Goal: Task Accomplishment & Management: Complete application form

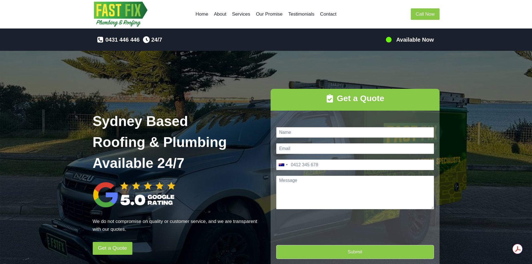
click at [293, 130] on input "Name *" at bounding box center [355, 132] width 158 height 11
type input "[PERSON_NAME]"
type input "[EMAIL_ADDRESS][DOMAIN_NAME]"
type input "0422 844 497"
click at [284, 187] on textarea "Message *" at bounding box center [355, 193] width 158 height 34
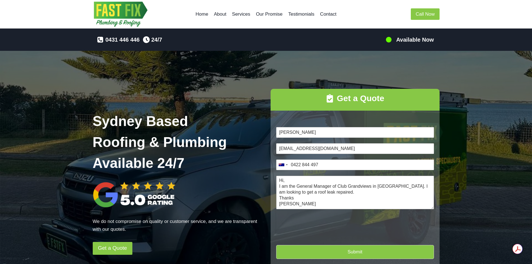
click at [330, 193] on textarea "Hi, I am the General Manager of Club Grandviews in [GEOGRAPHIC_DATA]. I am look…" at bounding box center [355, 193] width 158 height 34
drag, startPoint x: 318, startPoint y: 193, endPoint x: 396, endPoint y: 204, distance: 78.7
click at [396, 204] on textarea "Hi, I am the General Manager of Club Grandviews in [GEOGRAPHIC_DATA]. I am look…" at bounding box center [355, 193] width 158 height 34
click at [326, 192] on textarea "Hi, I am the General Manager of Club Grandviews in [GEOGRAPHIC_DATA]. I am look…" at bounding box center [355, 193] width 158 height 34
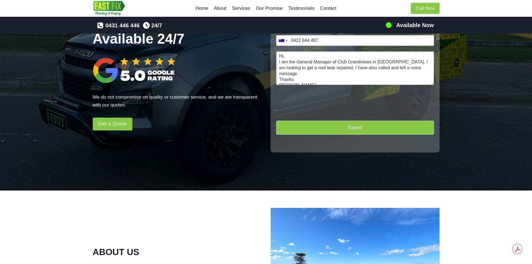
scroll to position [42, 0]
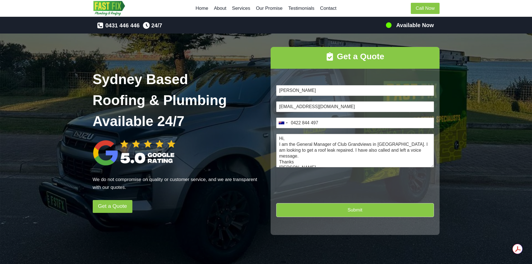
type textarea "Hi, I am the General Manager of Club Grandviews in [GEOGRAPHIC_DATA]. I am look…"
type input "1"
click at [354, 211] on button "Submit" at bounding box center [355, 210] width 158 height 14
